Goal: Register for event/course

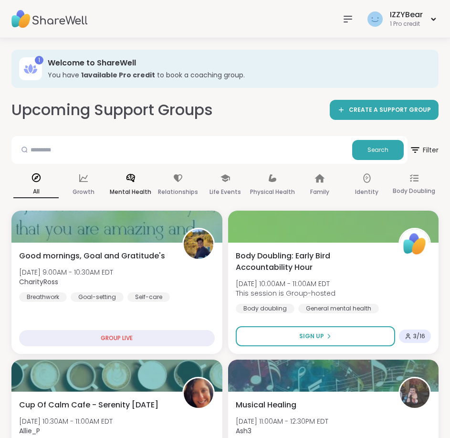
click at [138, 186] on p "Mental Health" at bounding box center [131, 191] width 42 height 11
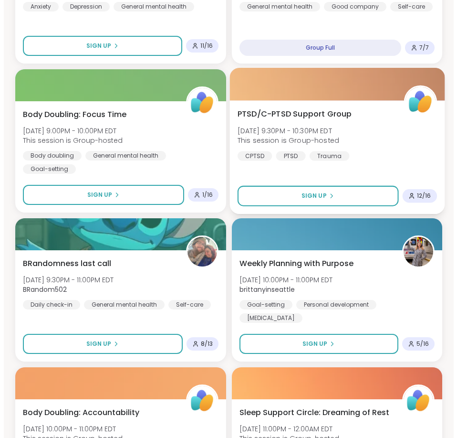
scroll to position [1957, 0]
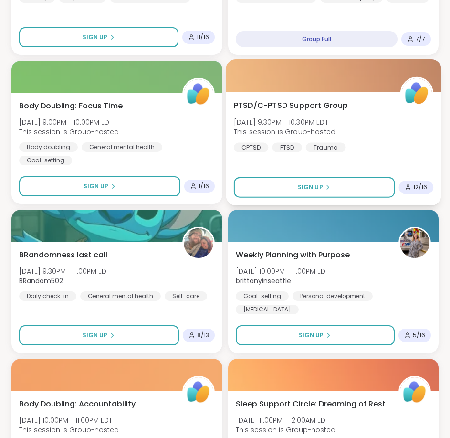
click at [381, 121] on div "PTSD/C-[MEDICAL_DATA] Support Group [DATE] 9:30PM - 10:30PM EDT This session is…" at bounding box center [333, 125] width 200 height 53
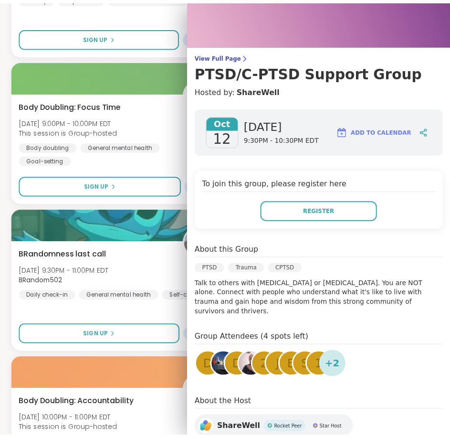
scroll to position [70, 0]
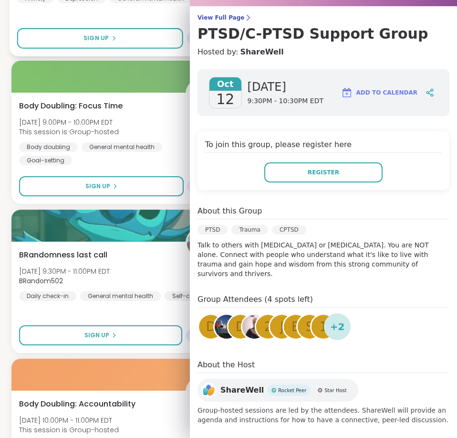
click at [158, 10] on div "You Are Not Alone With This™ [DATE] 8:00PM - 9:30PM EDT JonathanListens Anxiety…" at bounding box center [119, 0] width 219 height 114
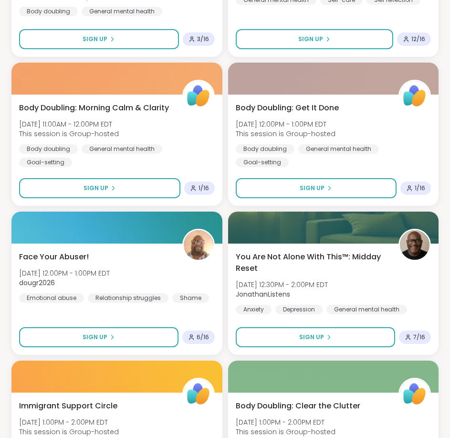
scroll to position [0, 0]
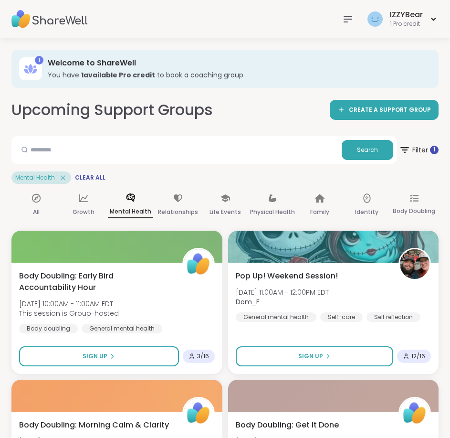
click at [60, 179] on icon at bounding box center [63, 177] width 9 height 9
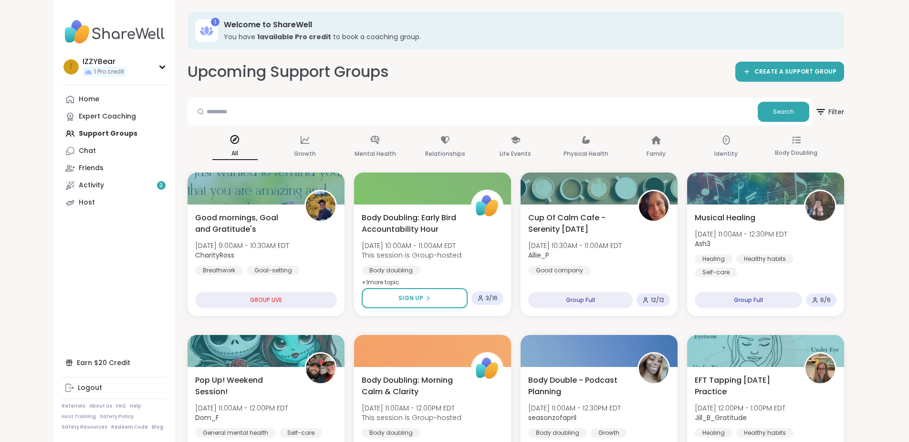
click at [264, 38] on b "1 available Pro credit" at bounding box center [294, 37] width 74 height 10
click at [79, 114] on div "Expert Coaching" at bounding box center [107, 117] width 57 height 10
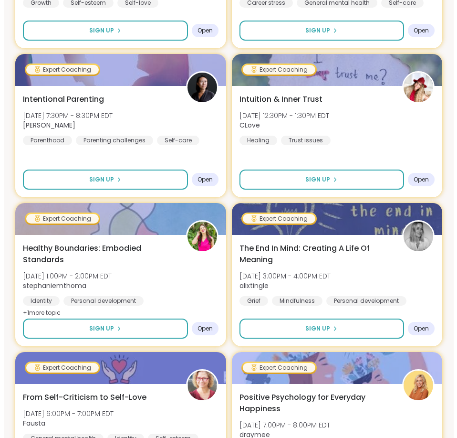
scroll to position [382, 0]
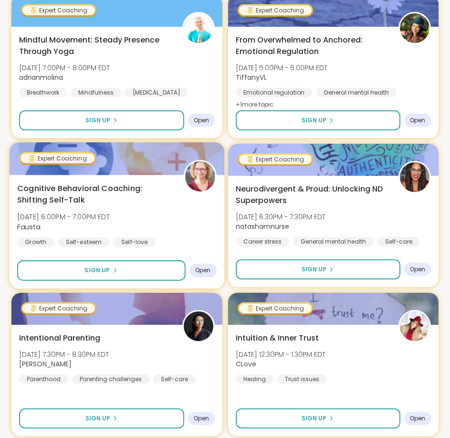
click at [85, 191] on span "Cognitive Behavioral Coaching: Shifting Self-Talk" at bounding box center [95, 193] width 156 height 23
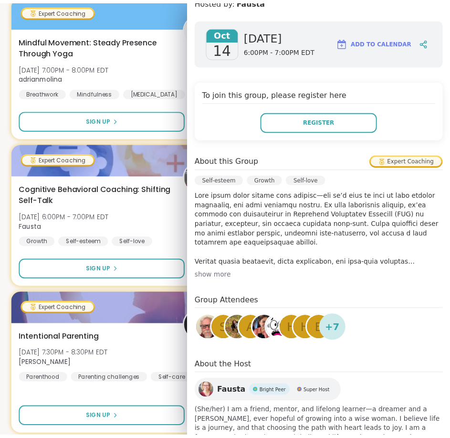
scroll to position [178, 0]
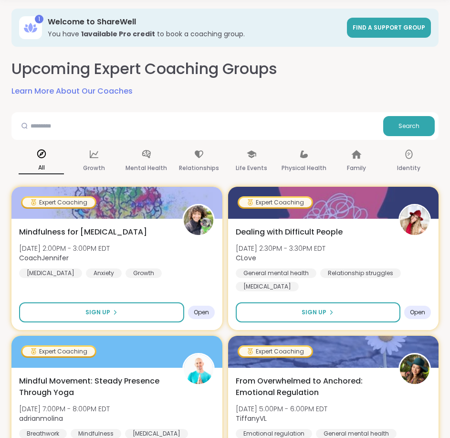
scroll to position [0, 0]
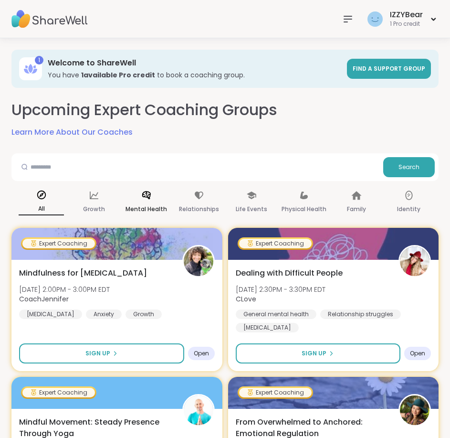
click at [156, 200] on div "Mental Health" at bounding box center [146, 202] width 45 height 35
click at [42, 191] on icon at bounding box center [41, 195] width 9 height 9
click at [42, 211] on p "All" at bounding box center [41, 209] width 45 height 12
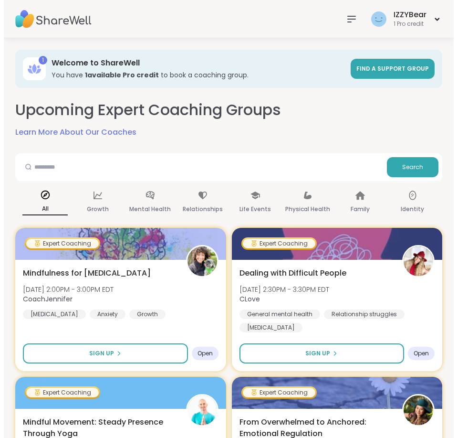
scroll to position [48, 0]
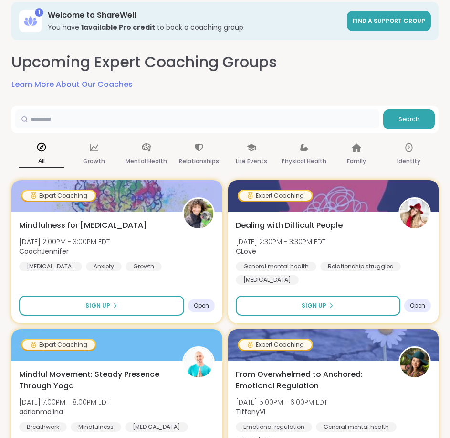
click at [120, 114] on input "text" at bounding box center [197, 118] width 364 height 19
type input "**********"
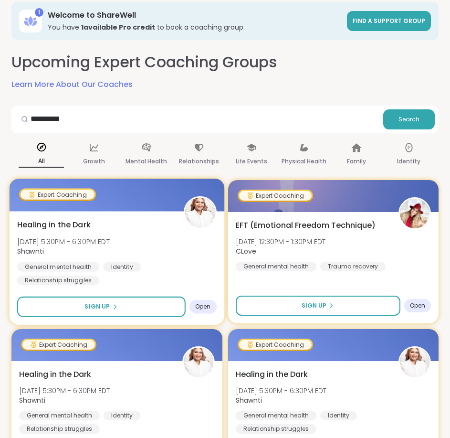
click at [129, 252] on div "Healing in the Dark [DATE] 5:30PM - 6:30PM EDT [DEMOGRAPHIC_DATA] General menta…" at bounding box center [117, 252] width 200 height 66
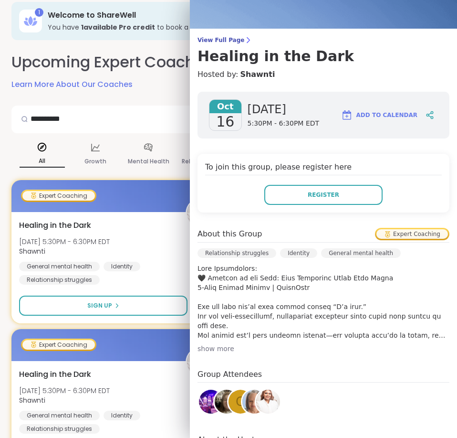
click at [215, 347] on div "show more" at bounding box center [324, 349] width 252 height 10
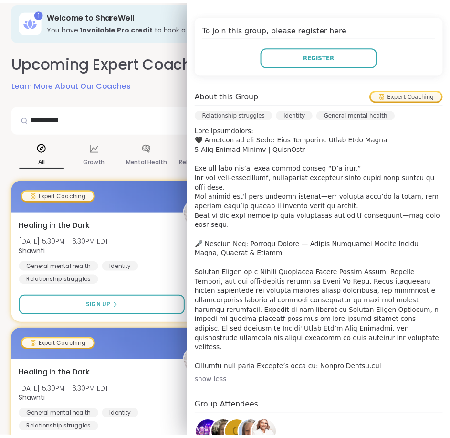
scroll to position [191, 0]
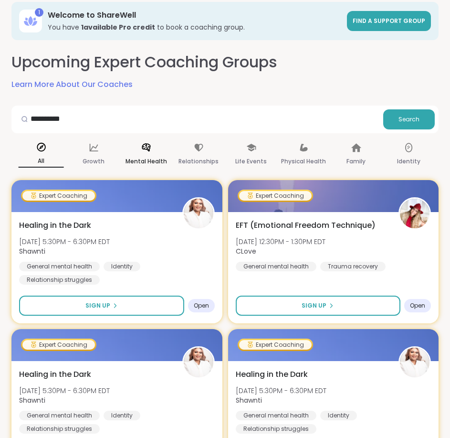
click at [152, 154] on div "Mental Health" at bounding box center [146, 154] width 45 height 35
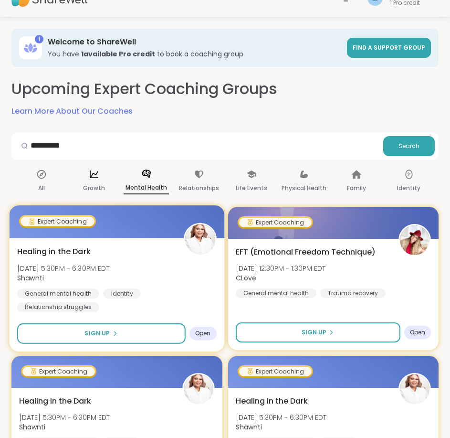
scroll to position [0, 0]
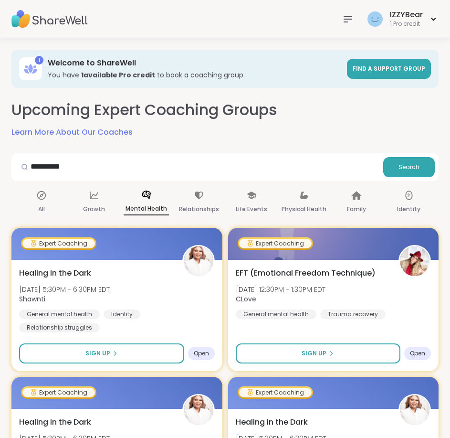
click at [43, 127] on link "Learn More About Our Coaches" at bounding box center [71, 132] width 121 height 11
